Goal: Task Accomplishment & Management: Manage account settings

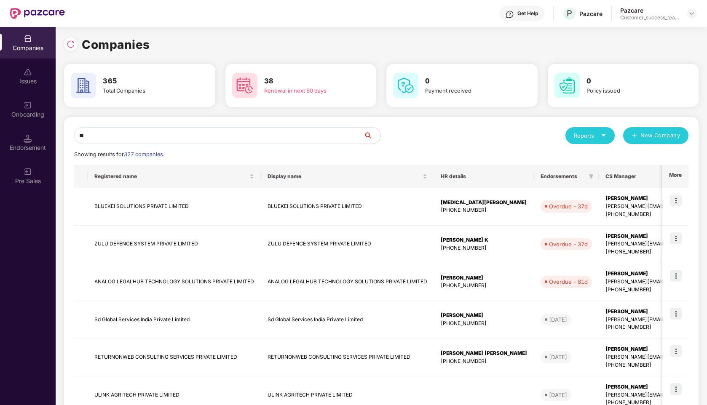
type input "***"
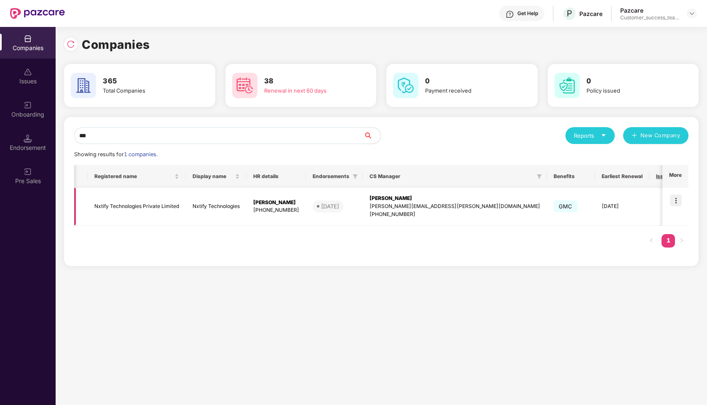
scroll to position [0, 62]
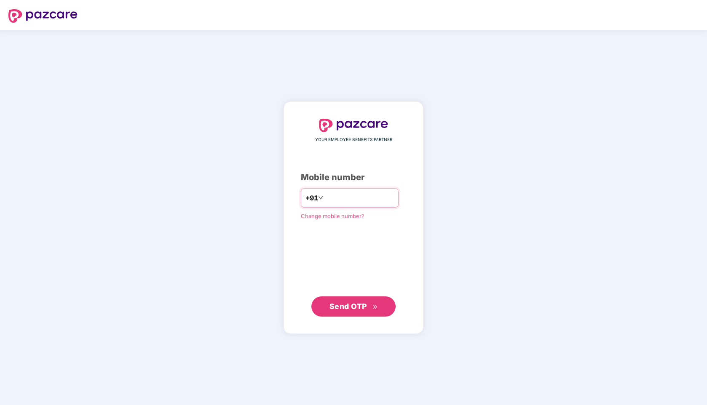
type input "**********"
click at [343, 305] on span "Send OTP" at bounding box center [347, 306] width 37 height 9
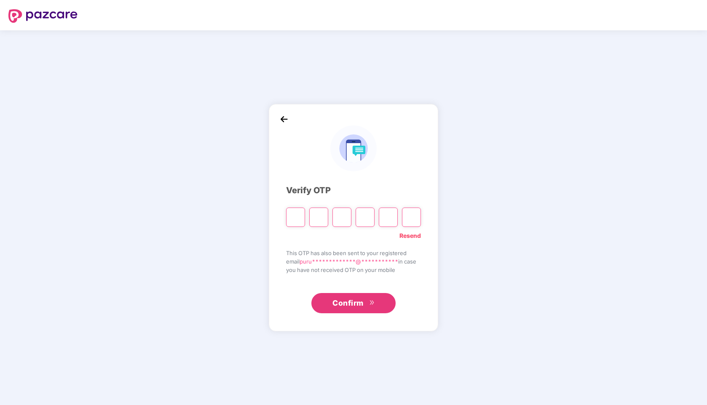
paste input "*"
type input "*"
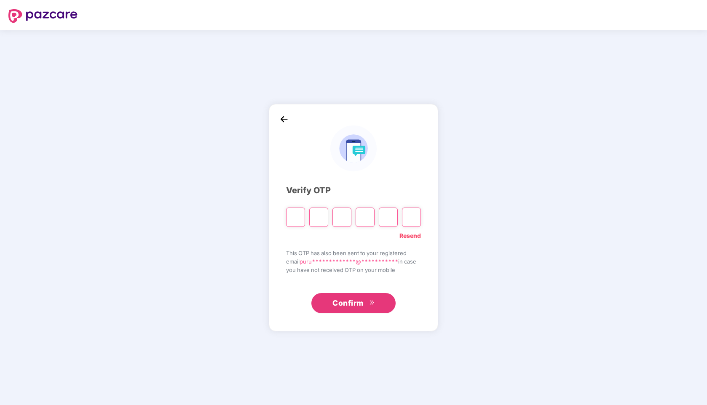
type input "*"
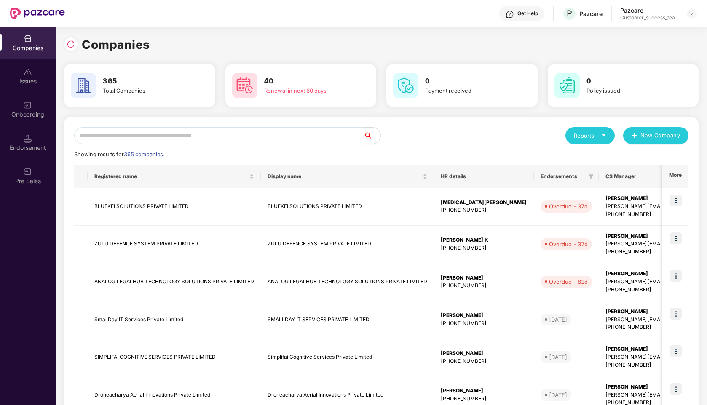
click at [217, 135] on input "text" at bounding box center [218, 135] width 289 height 17
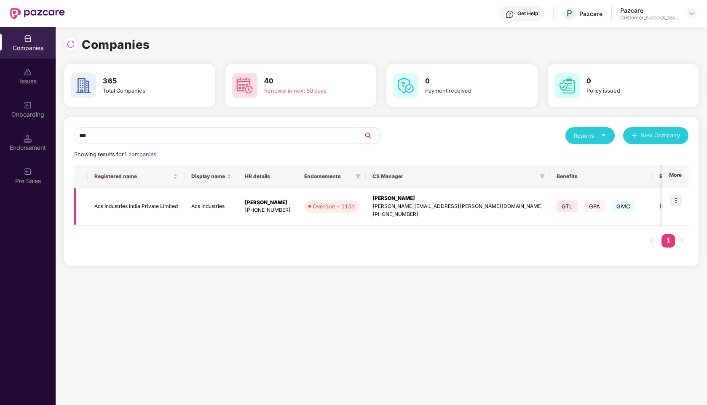
type input "***"
click at [673, 201] on img at bounding box center [676, 201] width 12 height 12
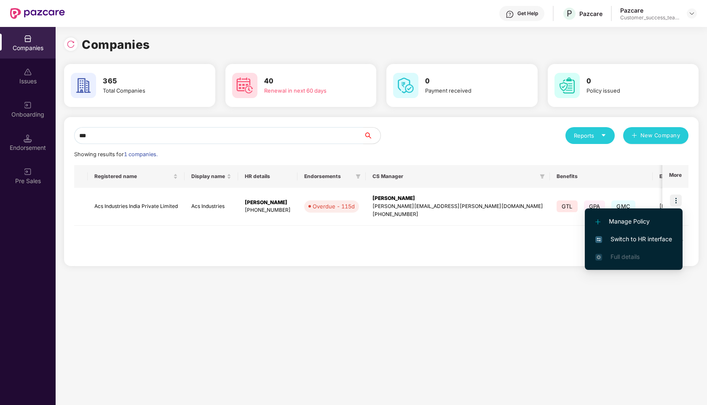
click at [618, 237] on span "Switch to HR interface" at bounding box center [633, 239] width 77 height 9
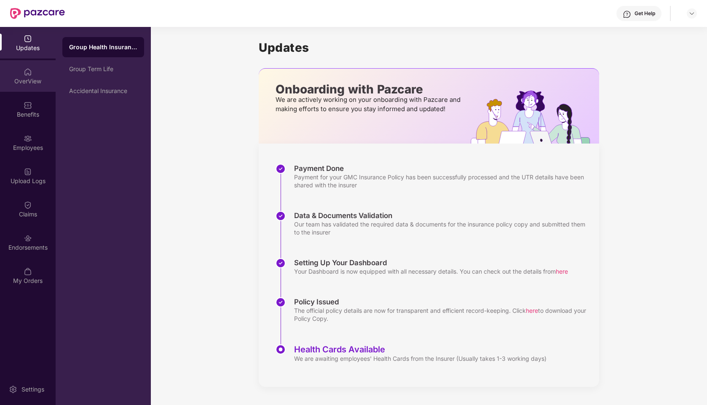
click at [27, 81] on div "OverView" at bounding box center [28, 81] width 56 height 8
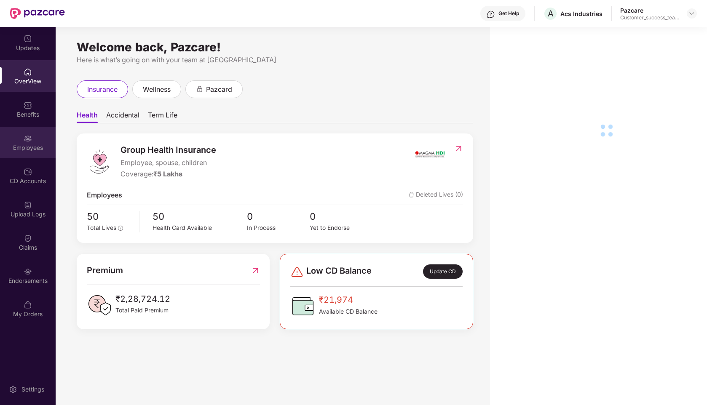
click at [27, 138] on img at bounding box center [28, 138] width 8 height 8
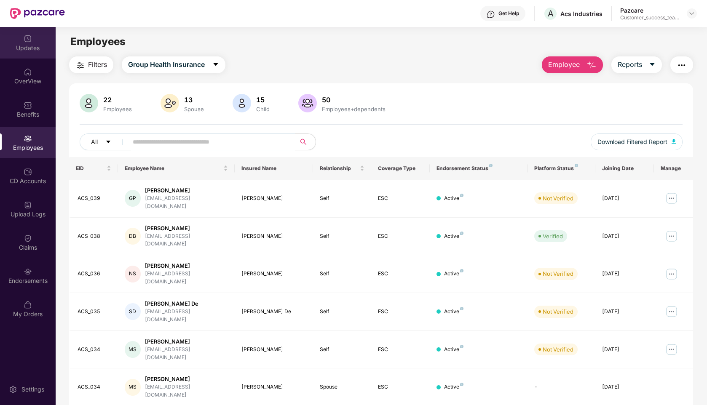
click at [36, 49] on div "Updates" at bounding box center [28, 48] width 56 height 8
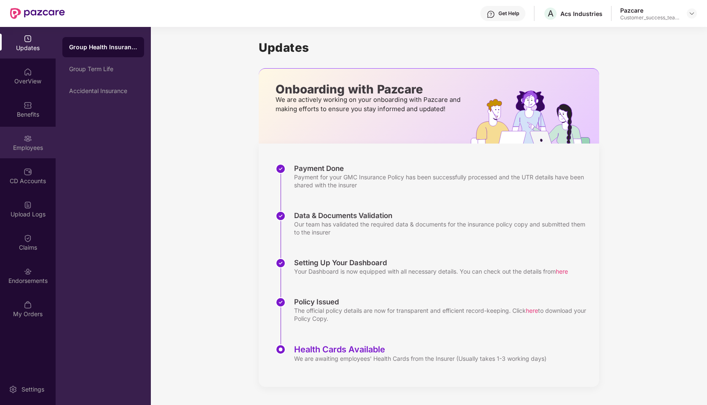
click at [21, 138] on div "Employees" at bounding box center [28, 143] width 56 height 32
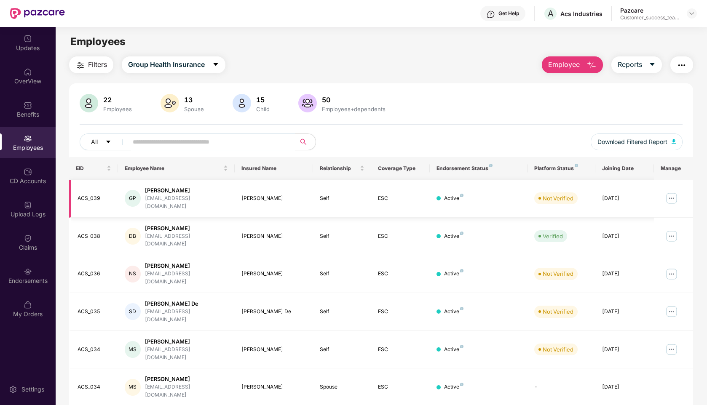
click at [669, 196] on img at bounding box center [671, 198] width 13 height 13
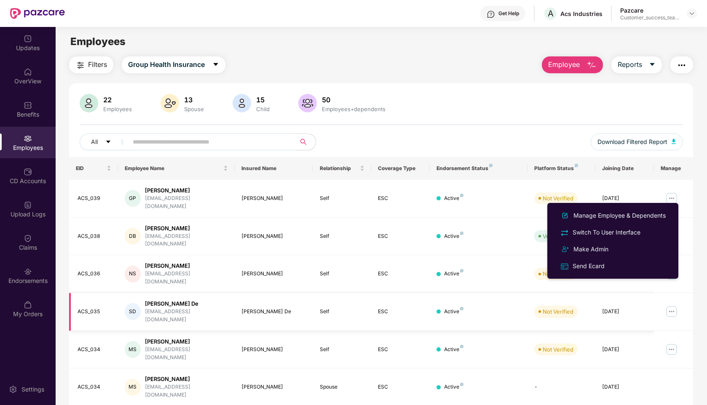
scroll to position [112, 0]
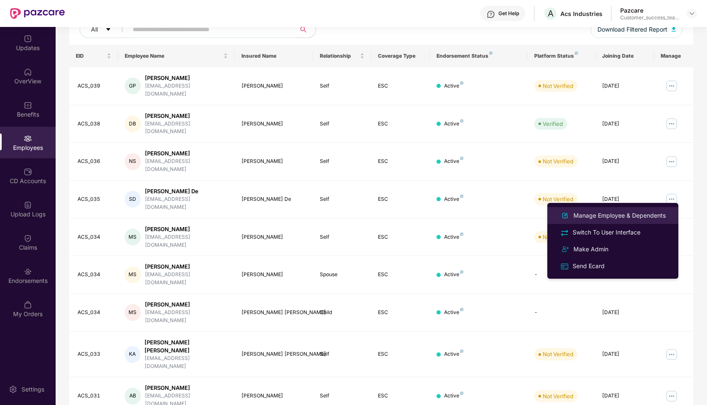
click at [597, 213] on div "Manage Employee & Dependents" at bounding box center [620, 215] width 96 height 9
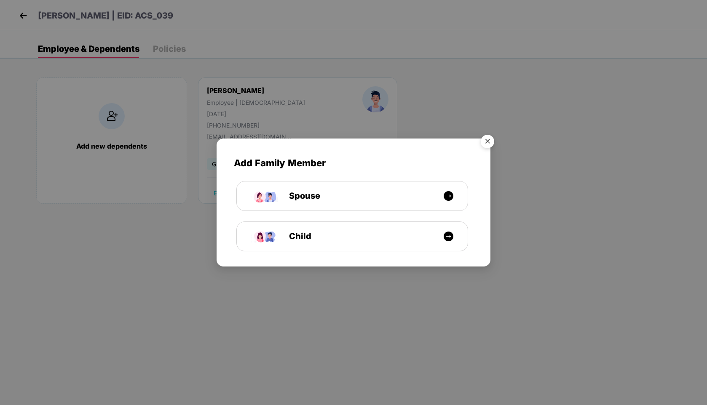
click at [487, 140] on img "Close" at bounding box center [488, 143] width 24 height 24
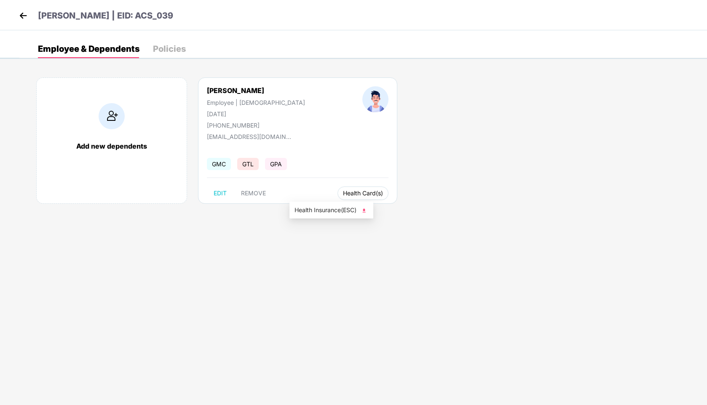
click at [343, 191] on span "Health Card(s)" at bounding box center [363, 193] width 40 height 4
click at [318, 213] on span "Health Insurance(ESC)" at bounding box center [331, 210] width 74 height 9
click at [26, 12] on img at bounding box center [23, 15] width 13 height 13
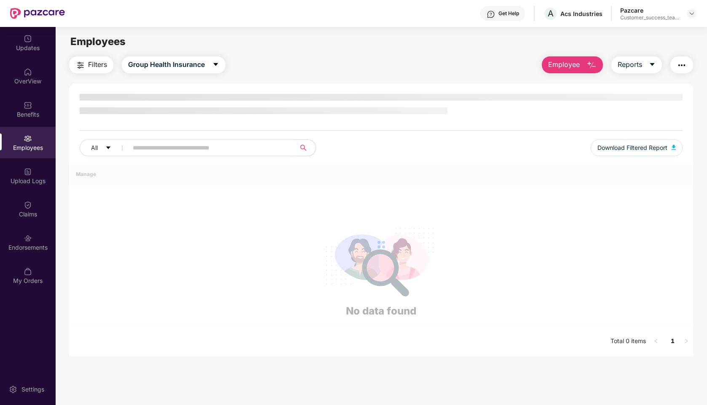
click at [30, 80] on div "OverView" at bounding box center [28, 81] width 56 height 8
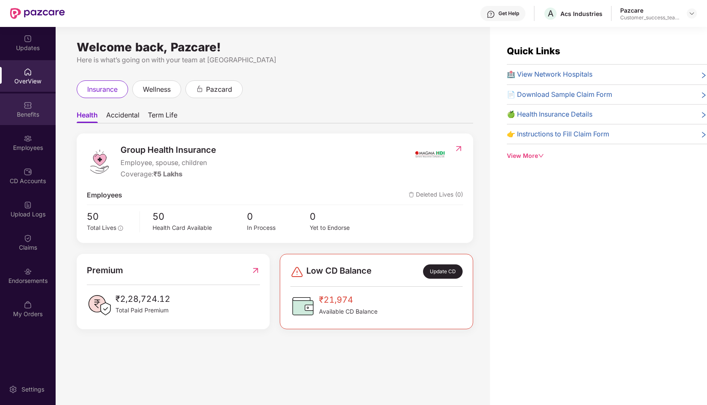
click at [34, 118] on div "Benefits" at bounding box center [28, 110] width 56 height 32
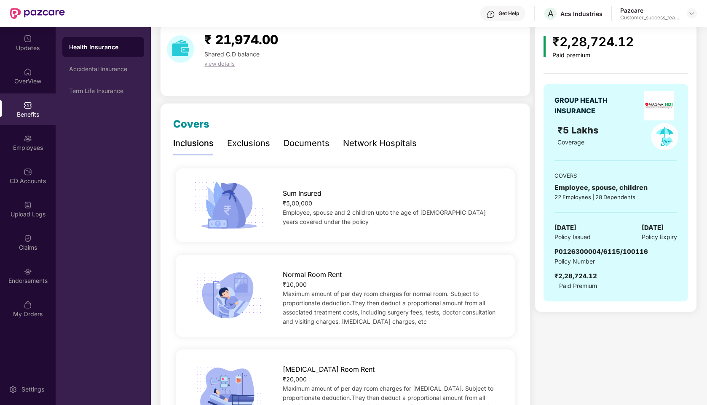
scroll to position [0, 0]
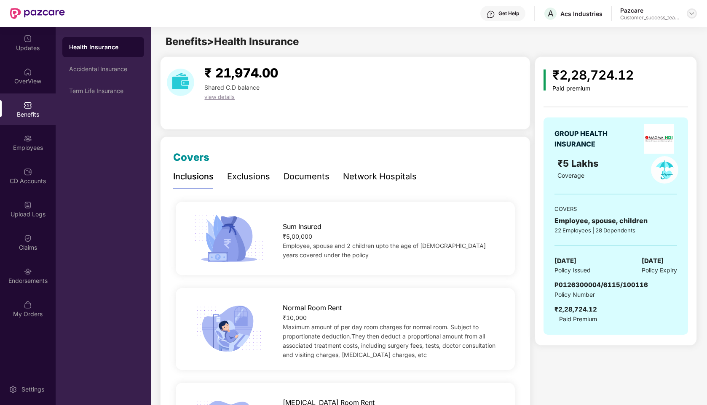
click at [689, 14] on img at bounding box center [691, 13] width 7 height 7
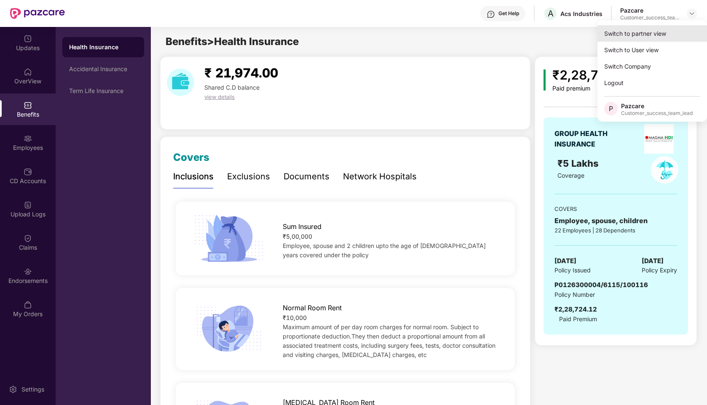
click at [661, 28] on div "Switch to partner view" at bounding box center [652, 33] width 110 height 16
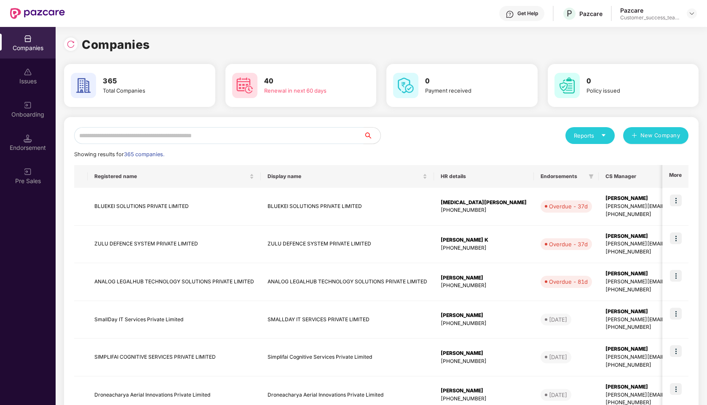
click at [93, 134] on input "text" at bounding box center [218, 135] width 289 height 17
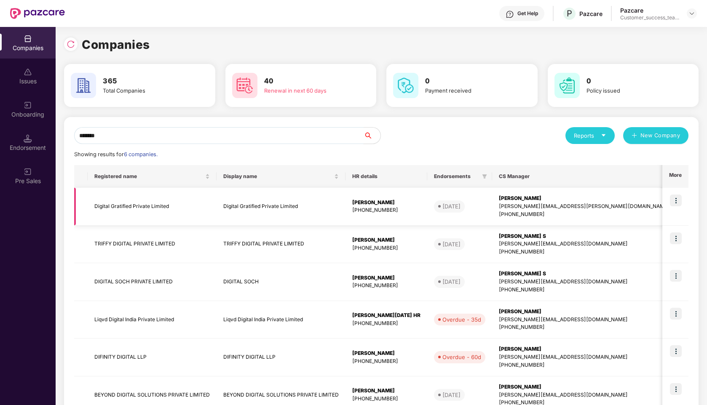
type input "*******"
click at [674, 204] on img at bounding box center [676, 201] width 12 height 12
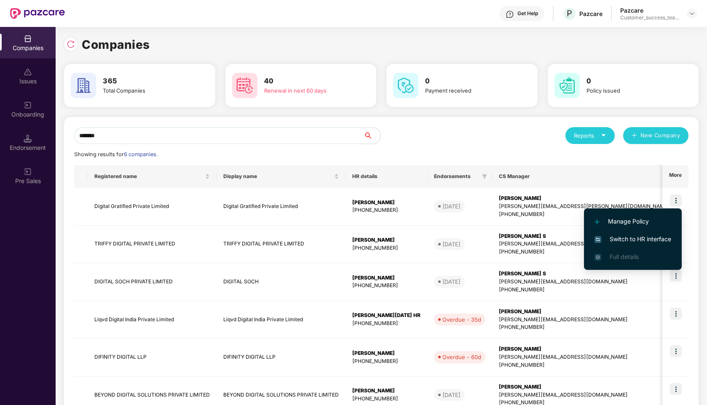
click at [626, 236] on span "Switch to HR interface" at bounding box center [632, 239] width 77 height 9
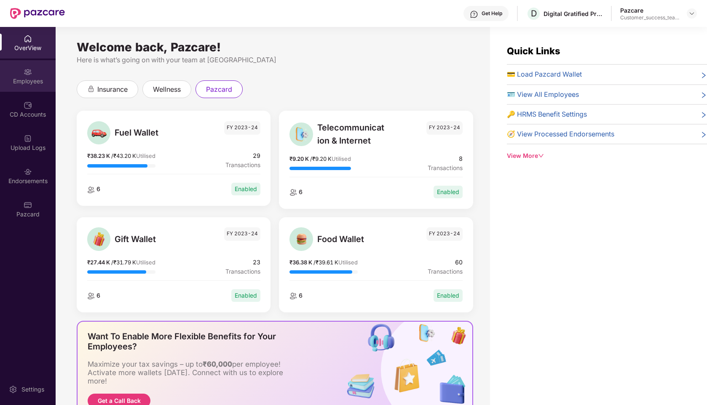
click at [32, 80] on div "Employees" at bounding box center [28, 81] width 56 height 8
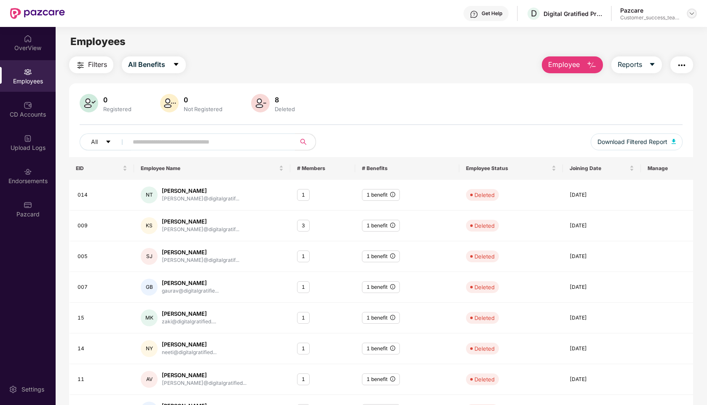
click at [692, 16] on img at bounding box center [691, 13] width 7 height 7
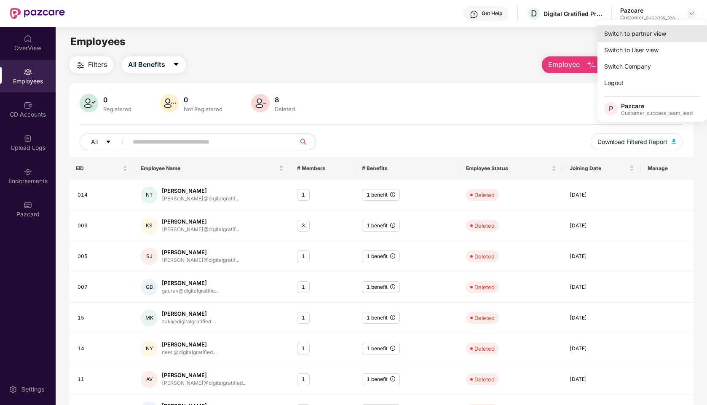
click at [648, 32] on div "Switch to partner view" at bounding box center [652, 33] width 110 height 16
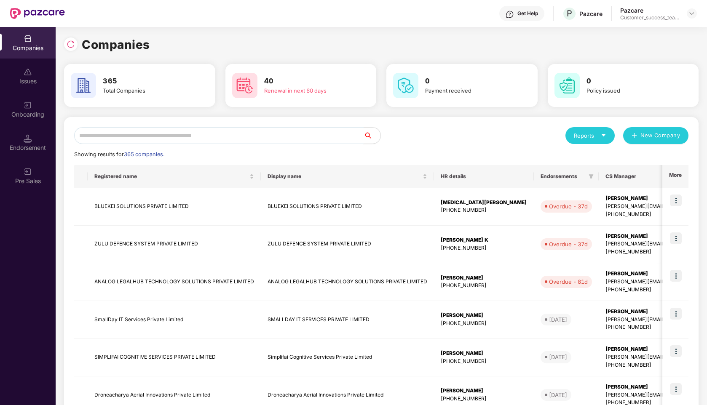
click at [189, 137] on input "text" at bounding box center [218, 135] width 289 height 17
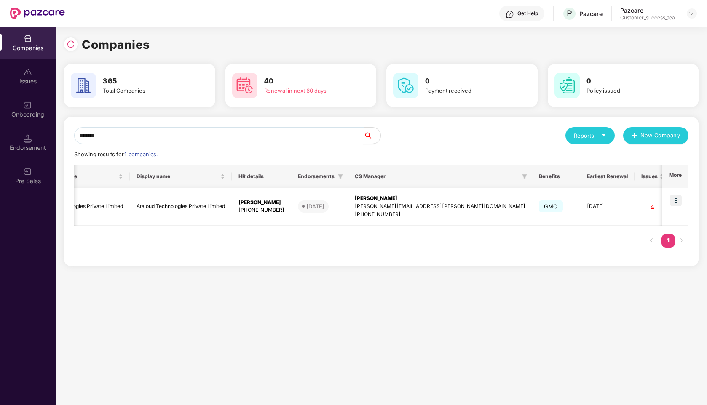
scroll to position [0, 93]
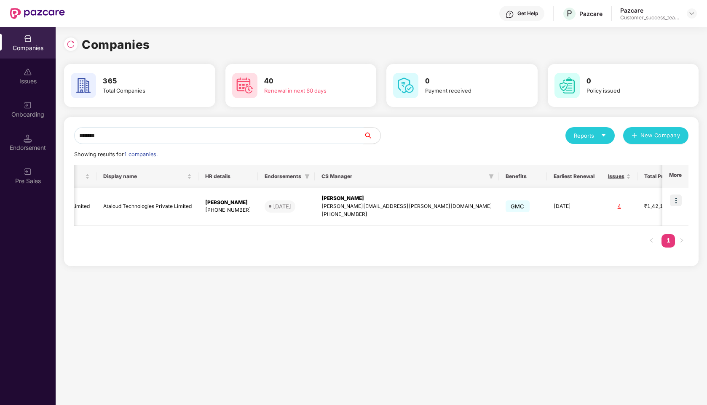
type input "*******"
click at [680, 202] on img at bounding box center [676, 201] width 12 height 12
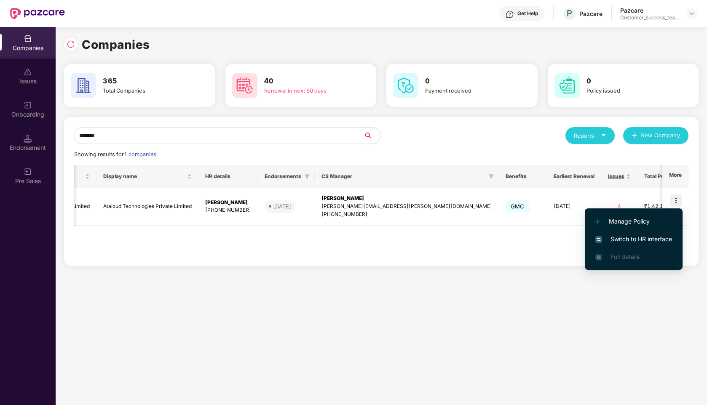
click at [623, 243] on span "Switch to HR interface" at bounding box center [633, 239] width 77 height 9
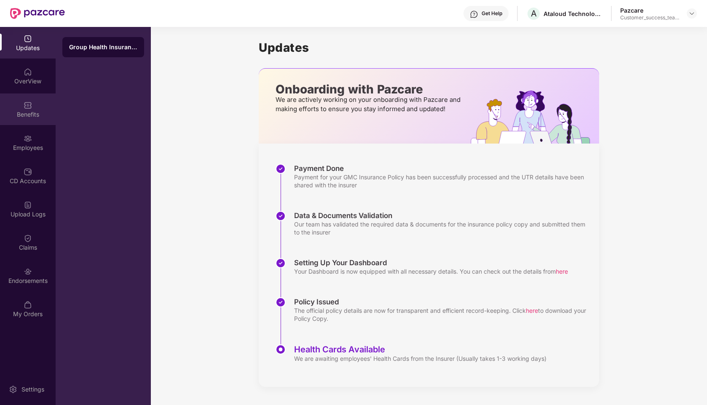
click at [23, 104] on div "Benefits" at bounding box center [28, 110] width 56 height 32
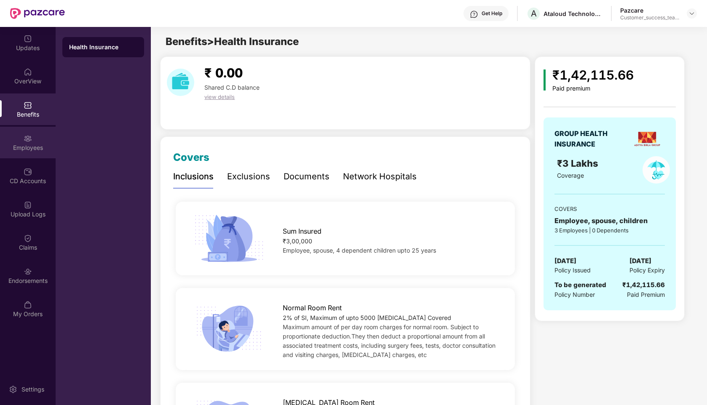
click at [21, 138] on div "Employees" at bounding box center [28, 143] width 56 height 32
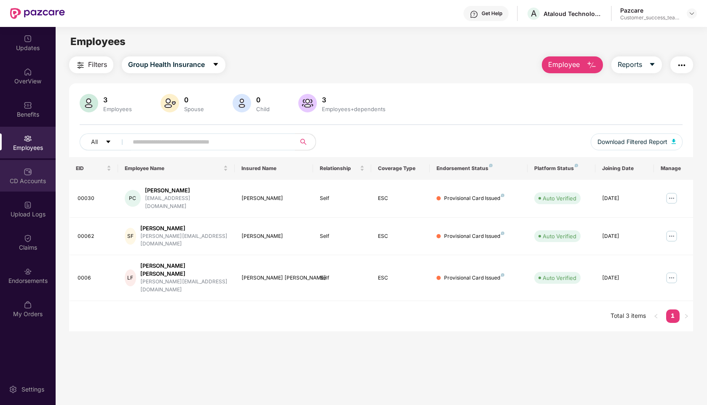
click at [30, 172] on img at bounding box center [28, 172] width 8 height 8
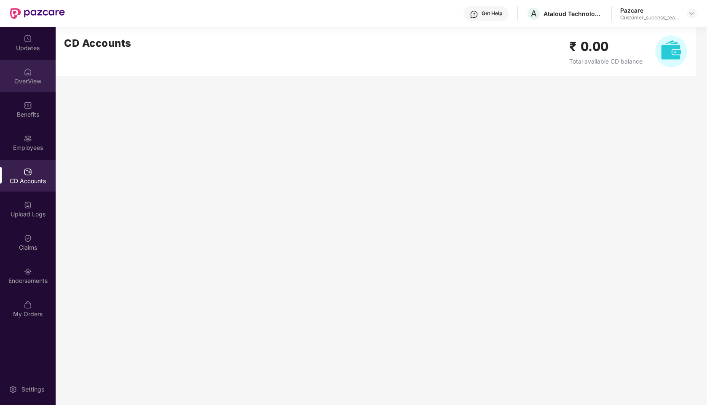
click at [31, 78] on div "OverView" at bounding box center [28, 81] width 56 height 8
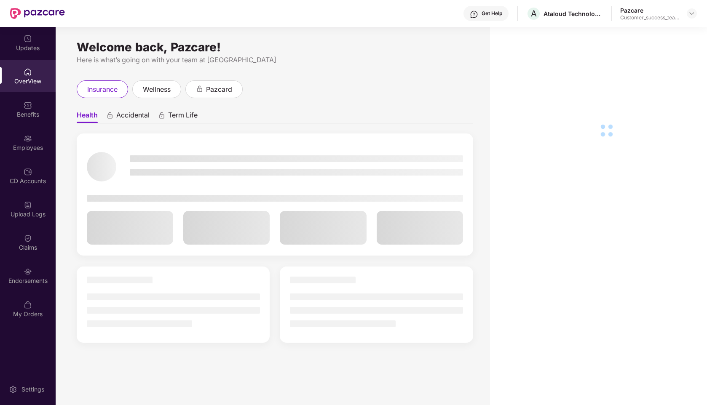
click at [27, 39] on img at bounding box center [28, 39] width 8 height 8
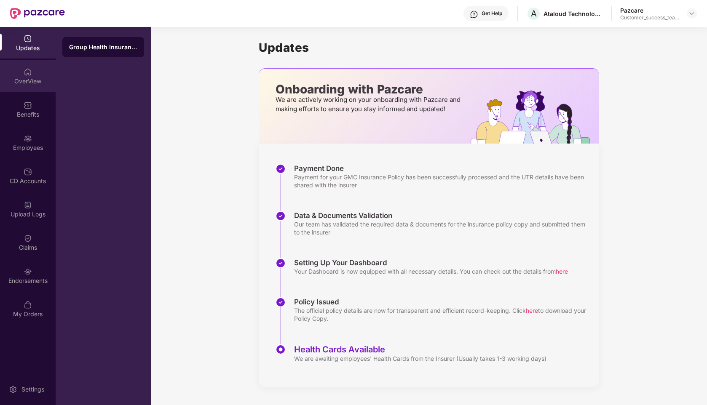
click at [27, 83] on div "OverView" at bounding box center [28, 81] width 56 height 8
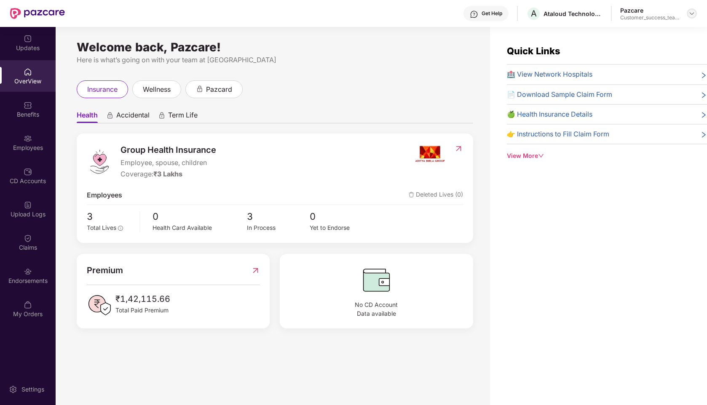
click at [692, 14] on img at bounding box center [691, 13] width 7 height 7
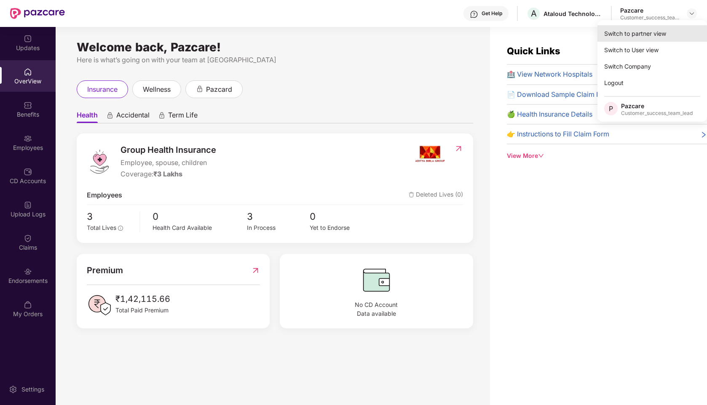
click at [631, 32] on div "Switch to partner view" at bounding box center [652, 33] width 110 height 16
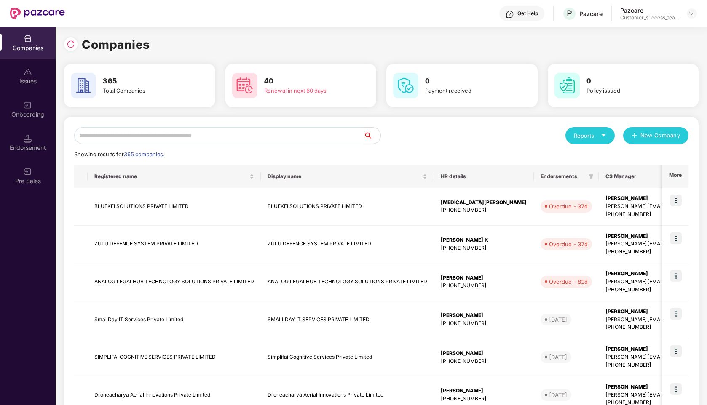
click at [228, 135] on input "text" at bounding box center [218, 135] width 289 height 17
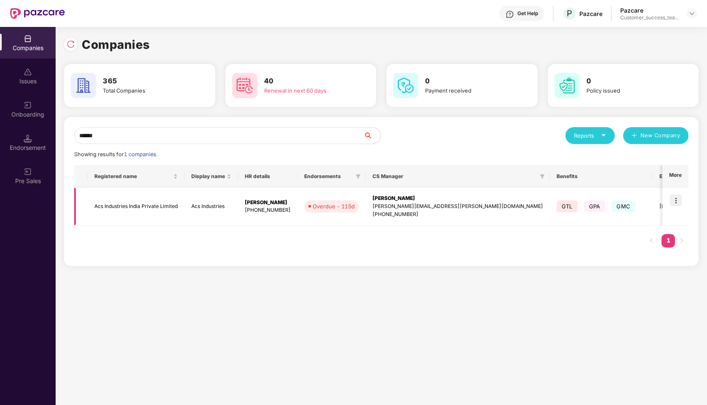
type input "******"
click at [674, 198] on img at bounding box center [676, 201] width 12 height 12
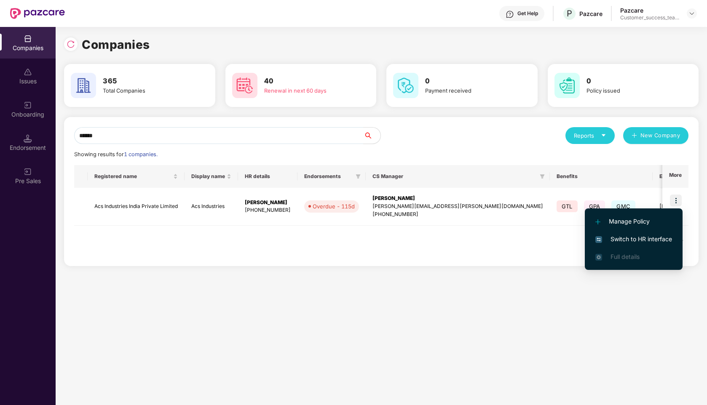
click at [618, 241] on span "Switch to HR interface" at bounding box center [633, 239] width 77 height 9
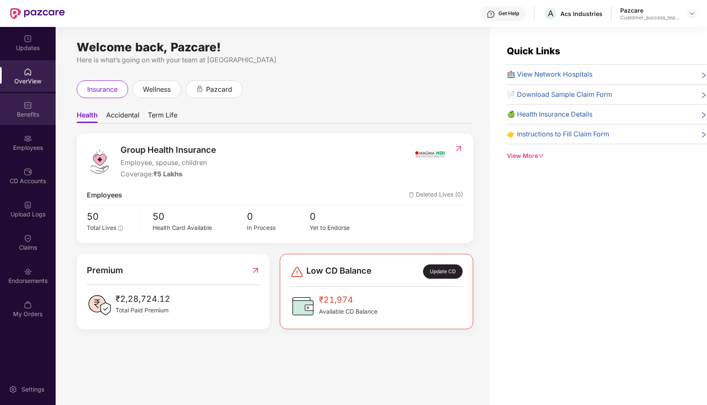
click at [21, 102] on div "Benefits" at bounding box center [28, 110] width 56 height 32
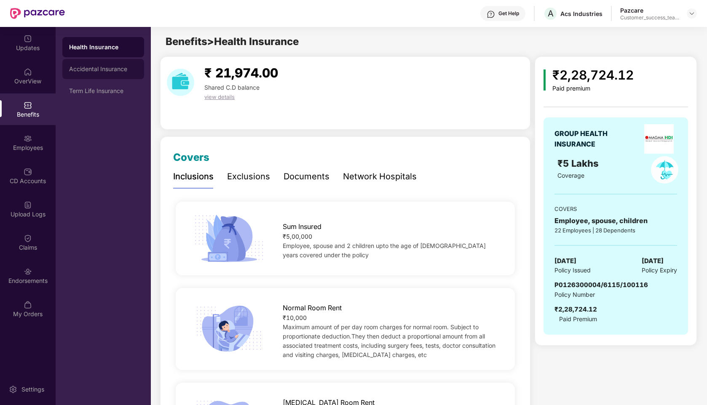
click at [117, 74] on div "Accidental Insurance" at bounding box center [103, 69] width 82 height 20
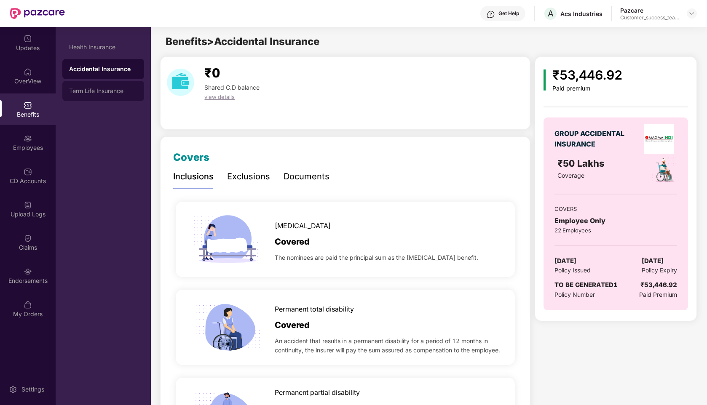
click at [112, 93] on div "Term Life Insurance" at bounding box center [103, 91] width 68 height 7
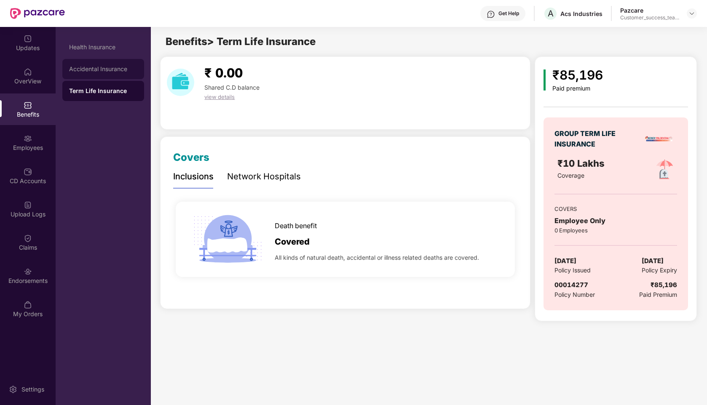
click at [100, 67] on div "Accidental Insurance" at bounding box center [103, 69] width 68 height 7
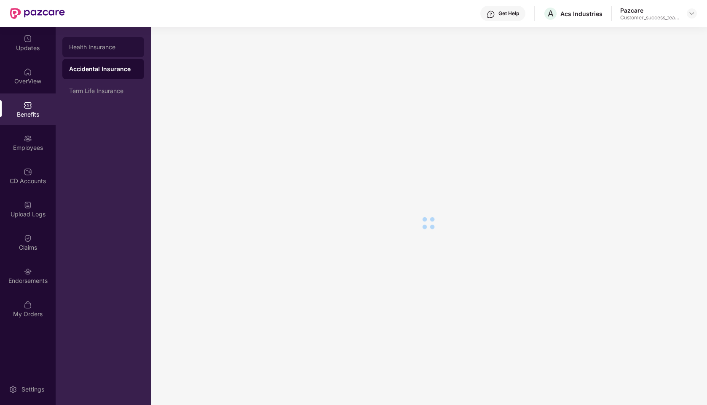
click at [89, 47] on div "Health Insurance" at bounding box center [103, 47] width 68 height 7
